Goal: Information Seeking & Learning: Learn about a topic

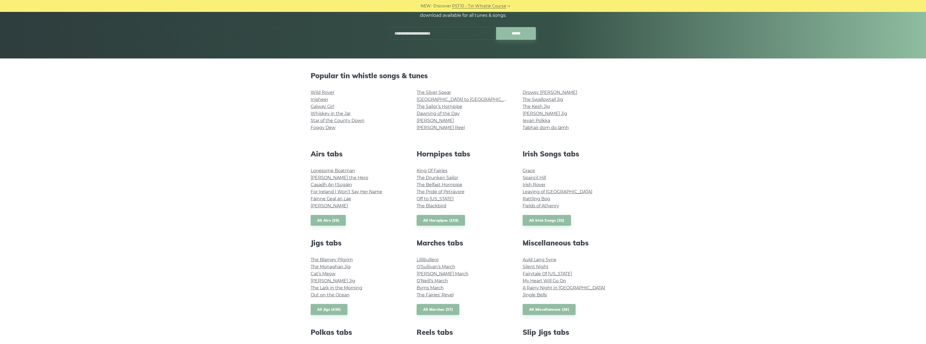
scroll to position [81, 0]
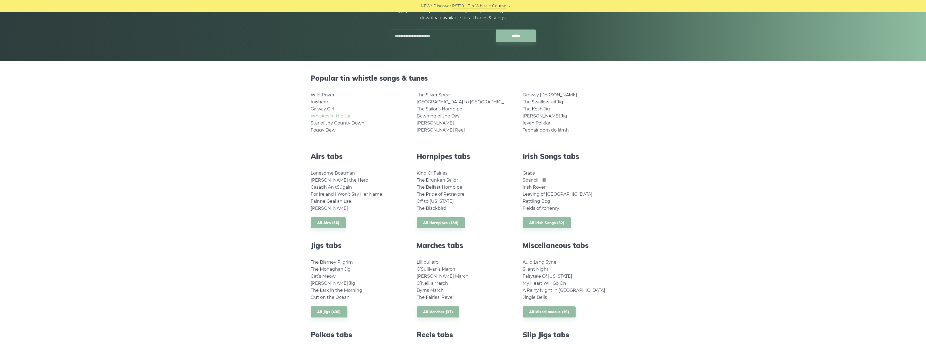
click at [344, 113] on link "Whiskey in the Jar" at bounding box center [331, 115] width 40 height 5
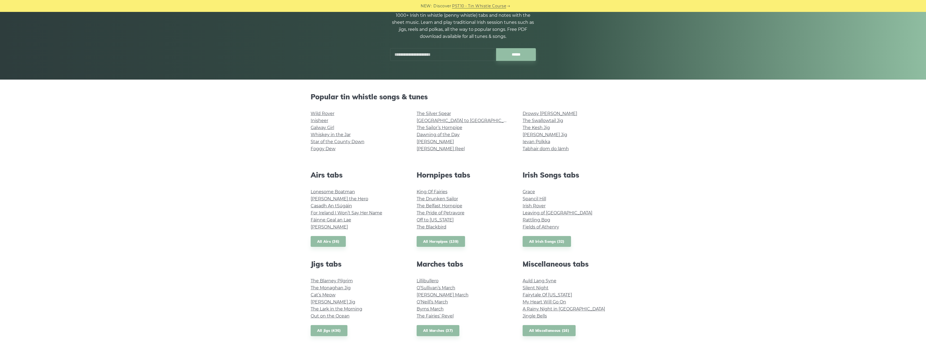
scroll to position [54, 0]
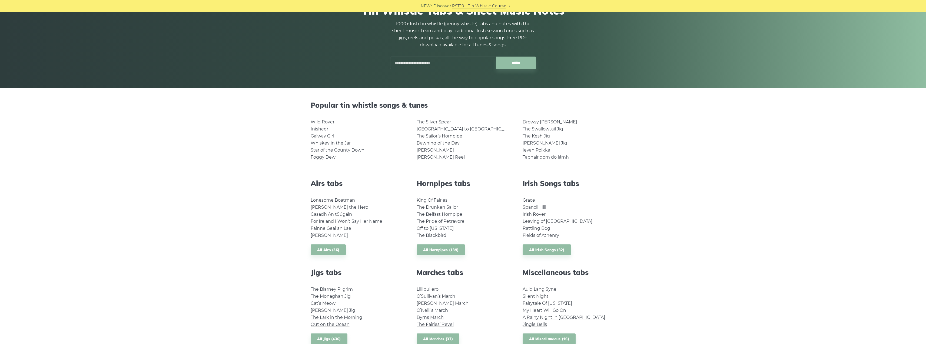
click at [451, 63] on input "text" at bounding box center [443, 62] width 106 height 13
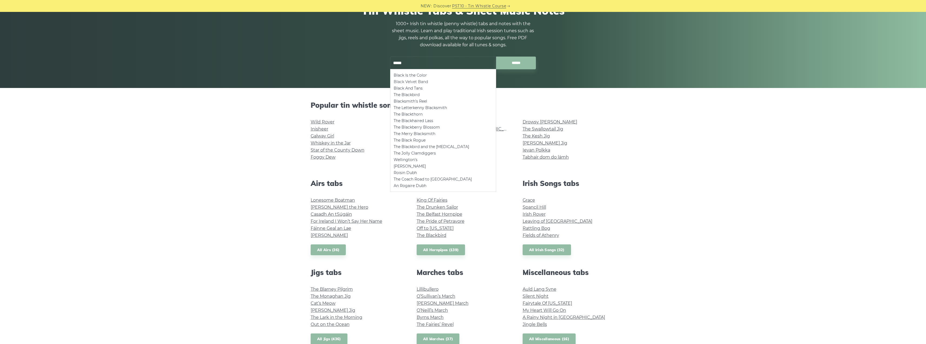
click at [430, 84] on li "Black Velvet Band" at bounding box center [443, 81] width 99 height 6
type input "**********"
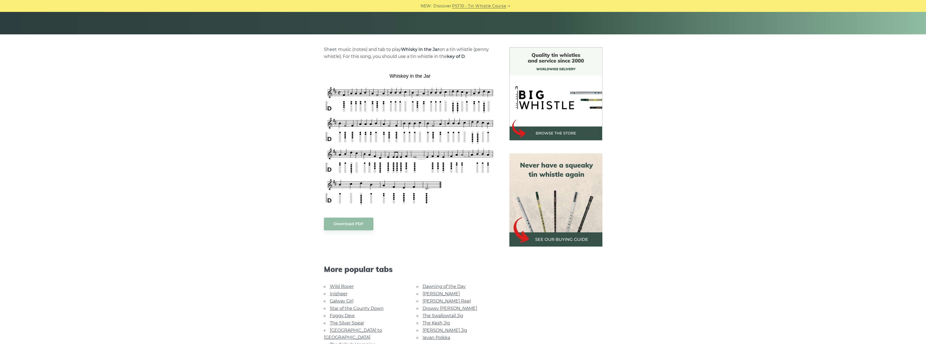
scroll to position [108, 0]
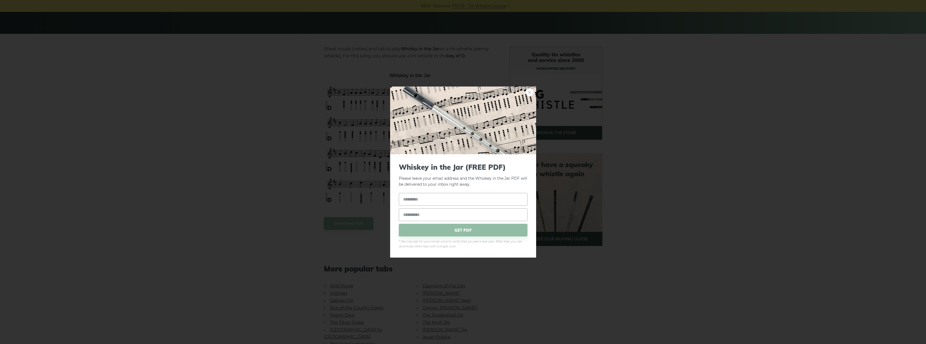
click at [530, 90] on link "×" at bounding box center [529, 92] width 8 height 8
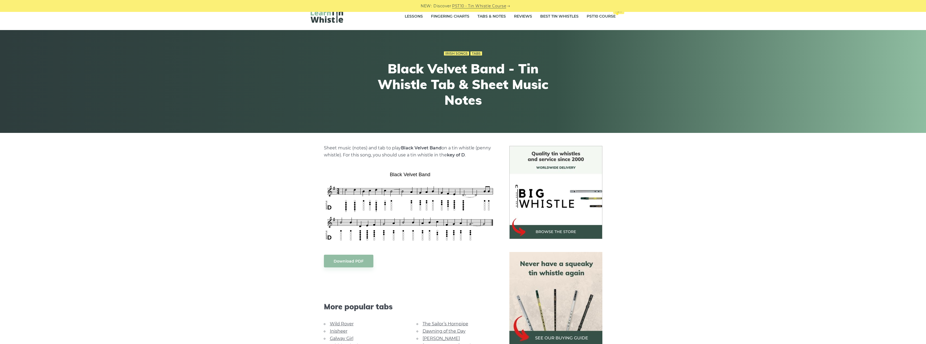
scroll to position [27, 0]
